Goal: Task Accomplishment & Management: Manage account settings

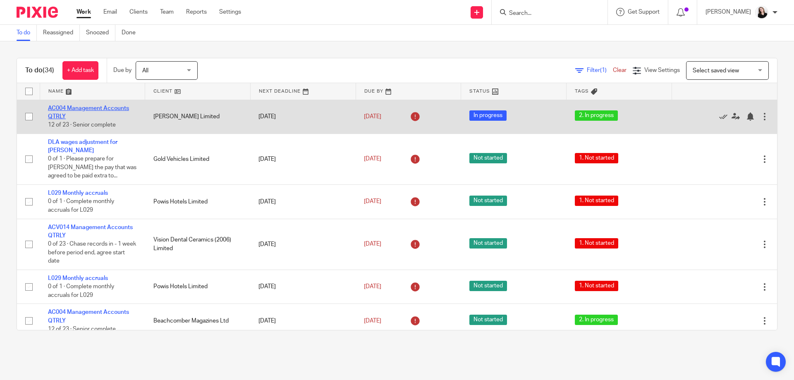
click at [97, 108] on link "AC004 Management Accounts QTRLY" at bounding box center [88, 112] width 81 height 14
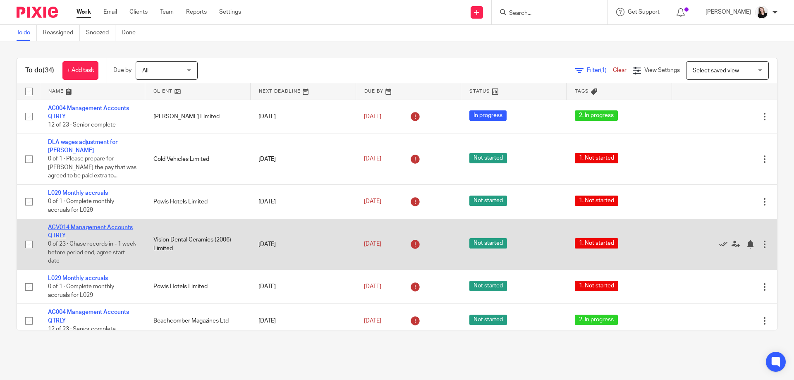
click at [93, 225] on link "ACV014 Management Accounts QTRLY" at bounding box center [90, 232] width 85 height 14
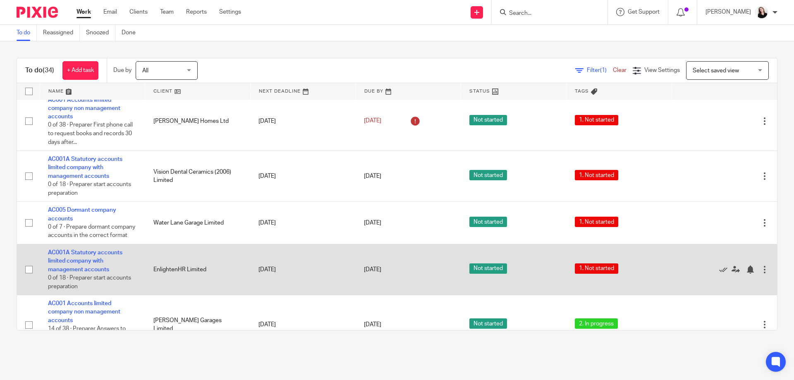
scroll to position [1249, 0]
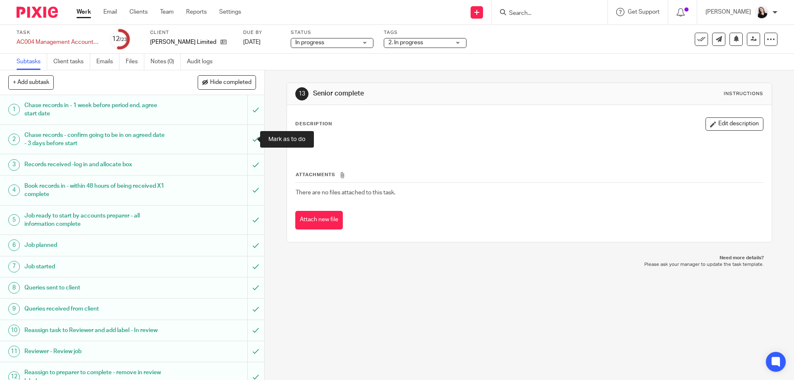
scroll to position [254, 0]
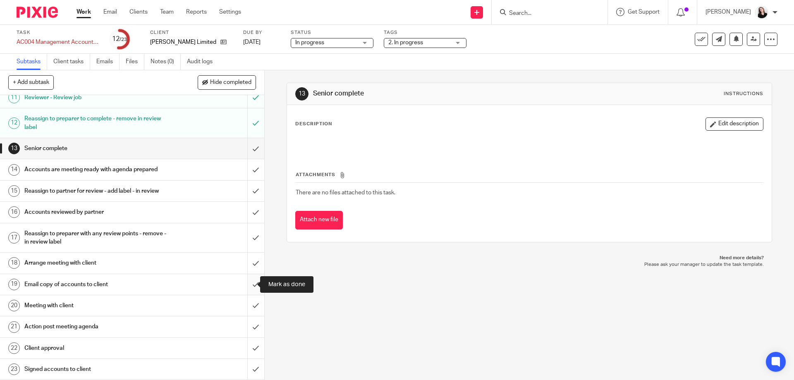
click at [248, 285] on input "submit" at bounding box center [132, 284] width 264 height 21
drag, startPoint x: 248, startPoint y: 240, endPoint x: 248, endPoint y: 226, distance: 14.1
click at [248, 236] on input "submit" at bounding box center [132, 237] width 264 height 29
drag, startPoint x: 251, startPoint y: 208, endPoint x: 251, endPoint y: 175, distance: 33.5
click at [251, 207] on input "submit" at bounding box center [132, 212] width 264 height 21
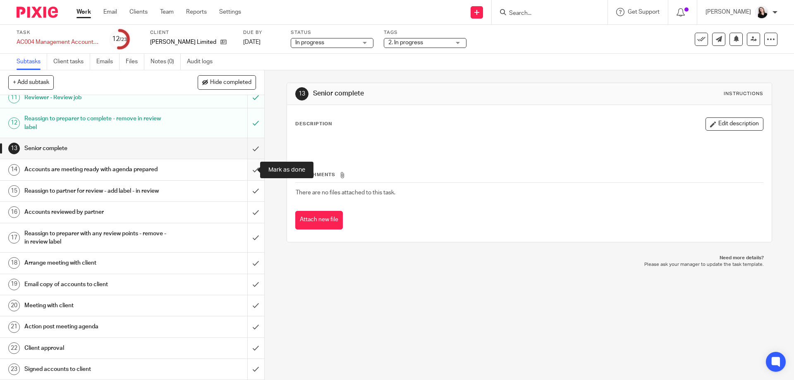
click at [251, 175] on input "submit" at bounding box center [132, 169] width 264 height 21
drag, startPoint x: 245, startPoint y: 195, endPoint x: 246, endPoint y: 148, distance: 47.6
click at [245, 195] on input "submit" at bounding box center [132, 191] width 264 height 21
click at [246, 139] on input "submit" at bounding box center [132, 148] width 264 height 21
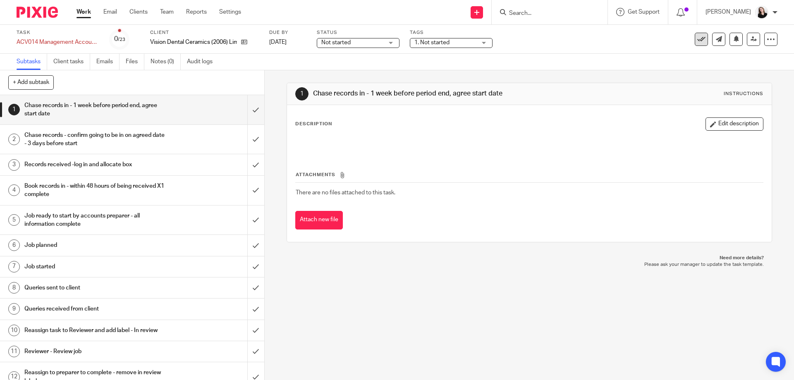
click at [697, 38] on icon at bounding box center [701, 39] width 8 height 8
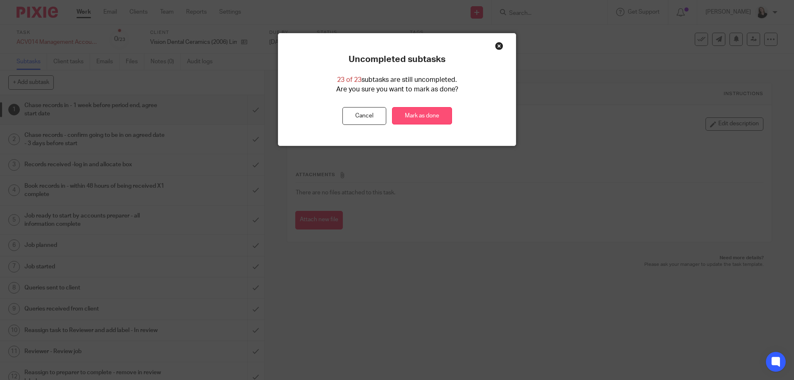
click at [414, 120] on link "Mark as done" at bounding box center [422, 116] width 60 height 18
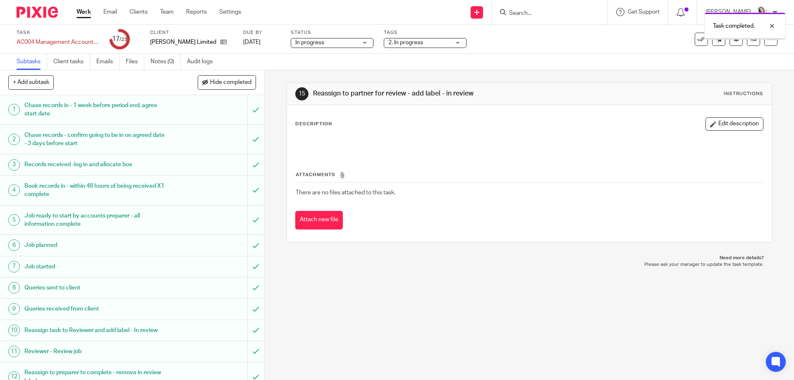
scroll to position [254, 0]
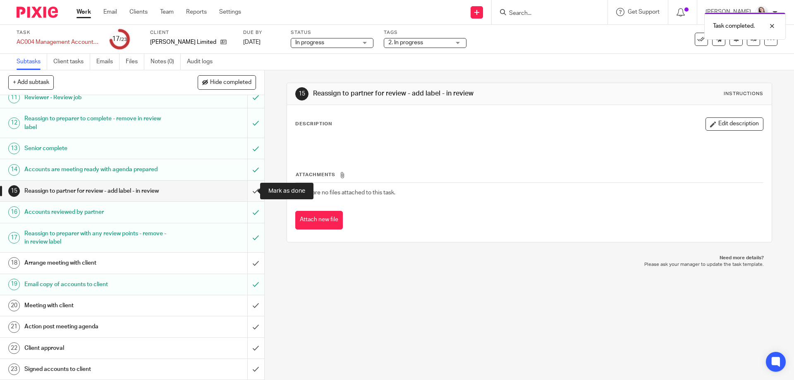
click at [247, 195] on input "submit" at bounding box center [132, 191] width 264 height 21
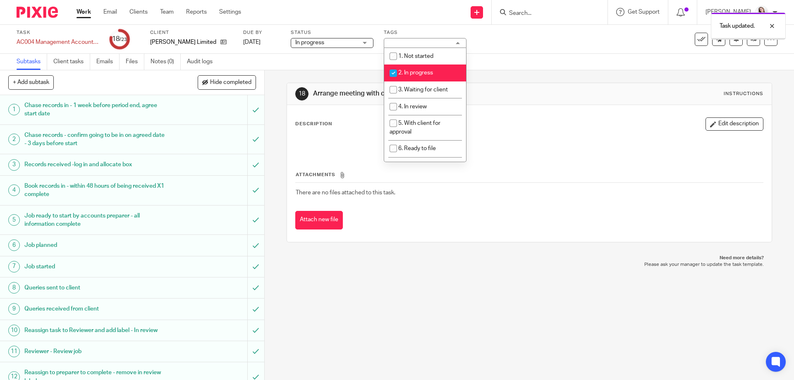
click at [432, 71] on span "2. In progress" at bounding box center [415, 73] width 35 height 6
checkbox input "false"
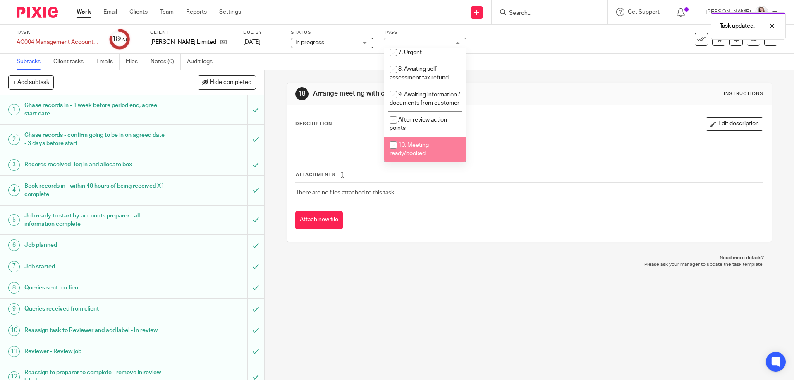
click at [429, 153] on li "10. Meeting ready/booked" at bounding box center [425, 149] width 82 height 25
checkbox input "true"
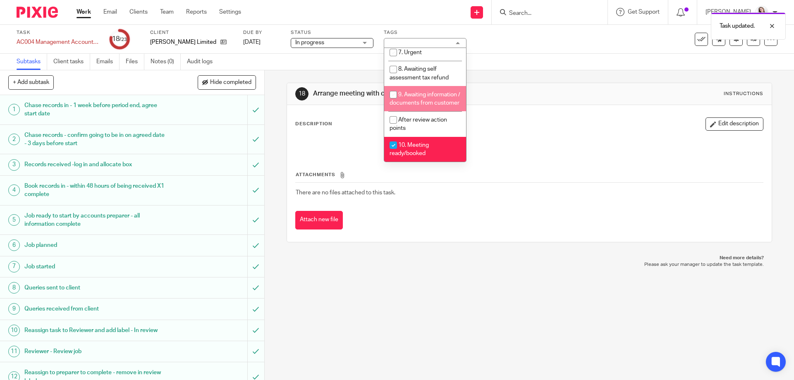
scroll to position [0, 0]
